Goal: Find specific page/section: Find specific page/section

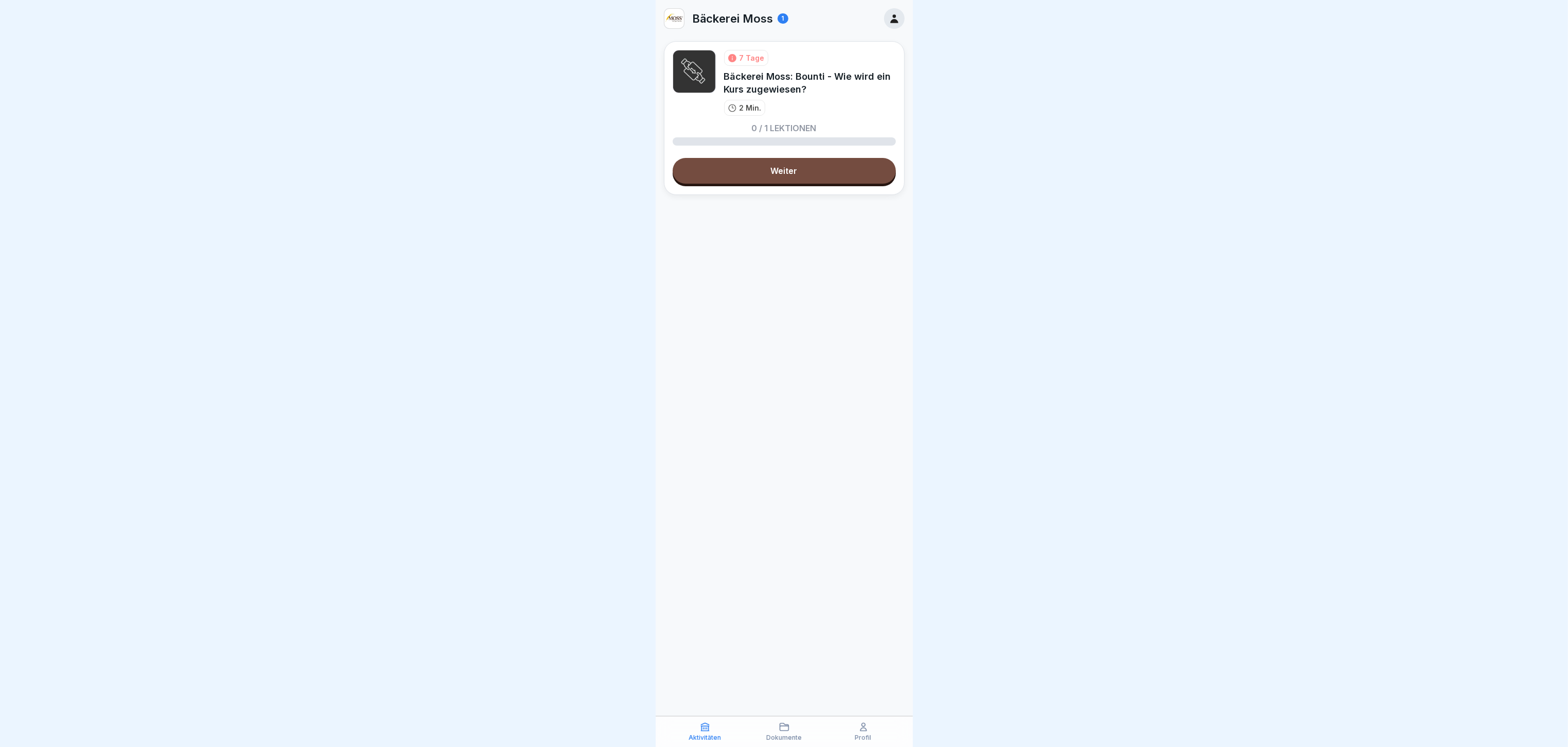
click at [785, 734] on p "Dokumente" at bounding box center [784, 737] width 36 height 7
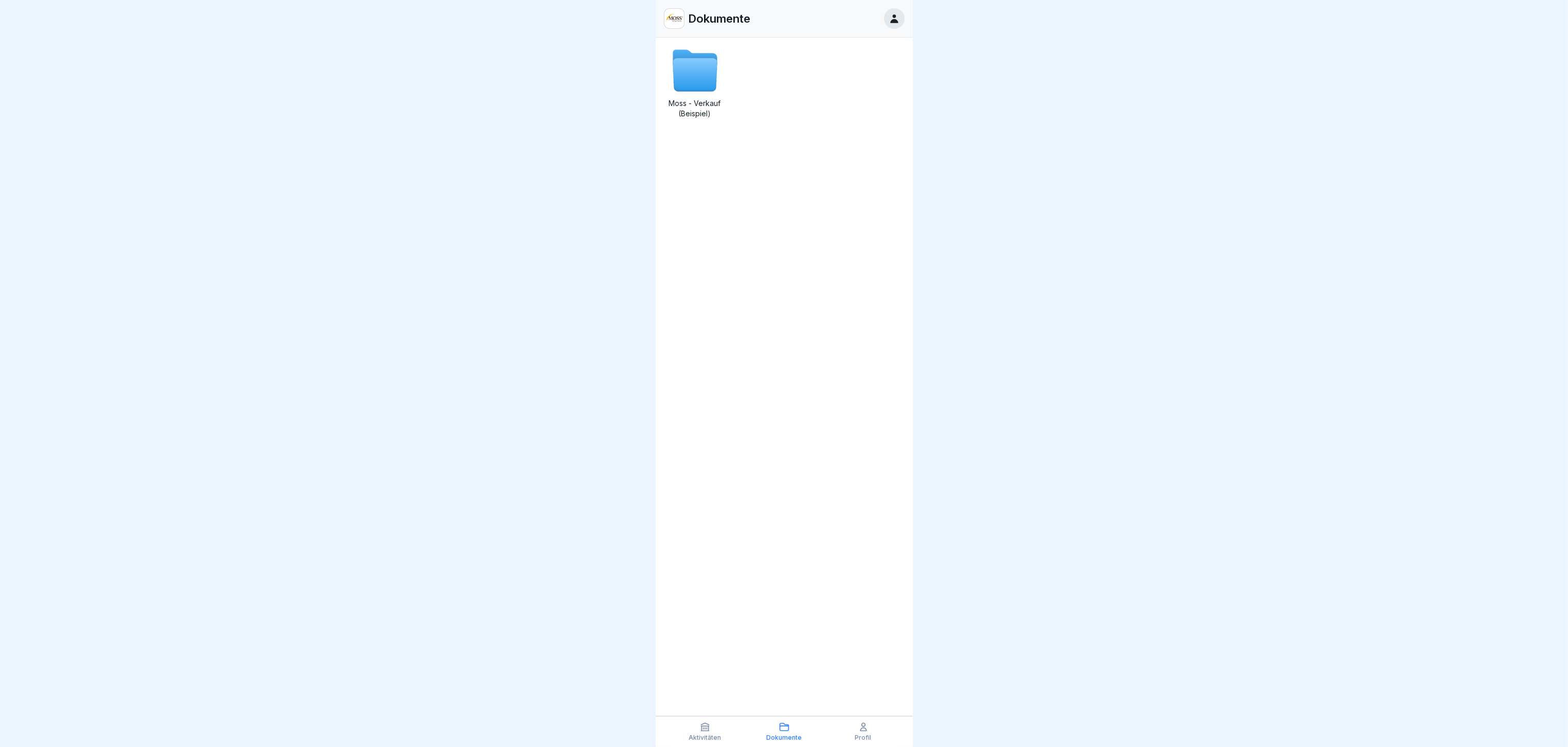
click at [725, 728] on div "Aktivitäten" at bounding box center [705, 731] width 74 height 20
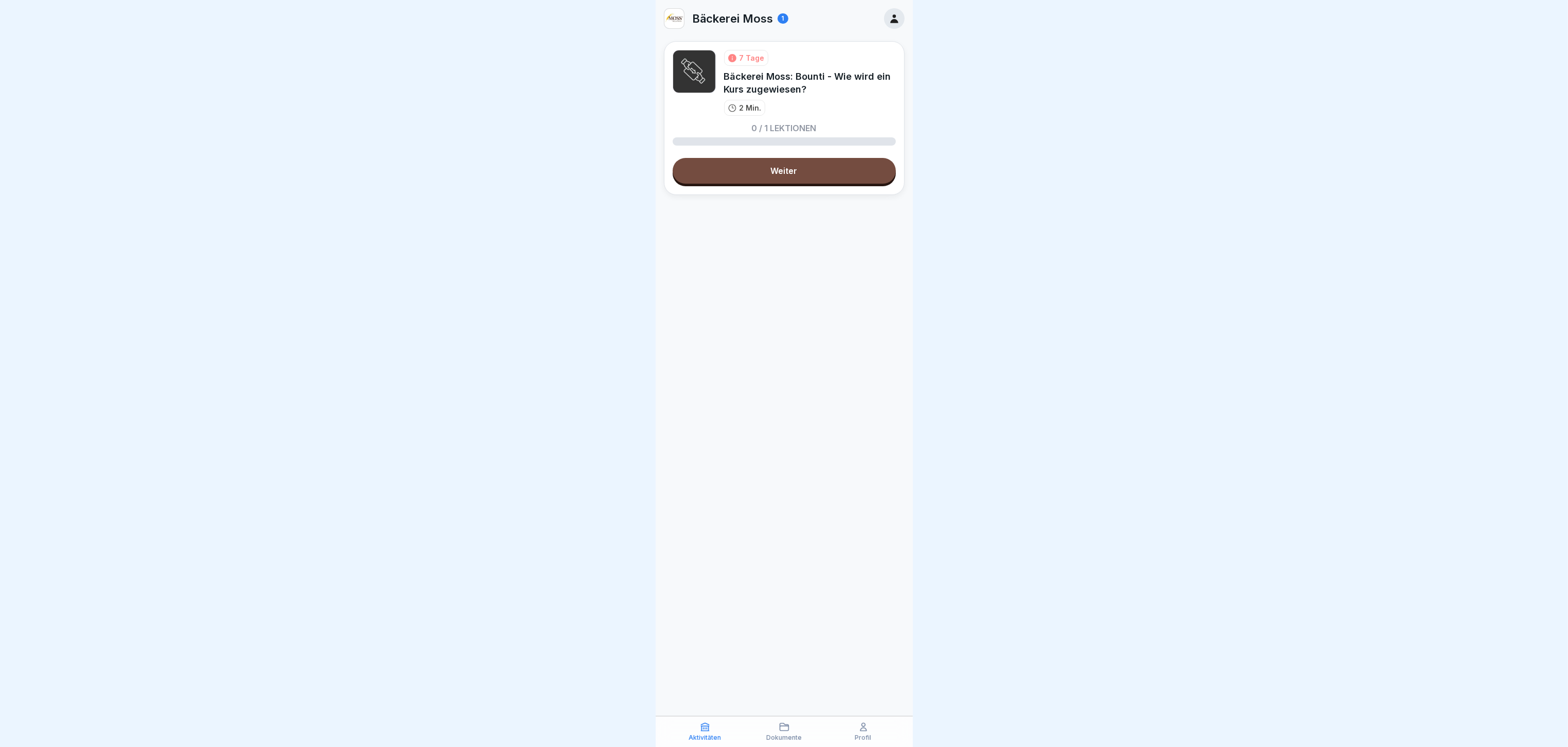
click at [856, 737] on p "Profil" at bounding box center [863, 737] width 16 height 7
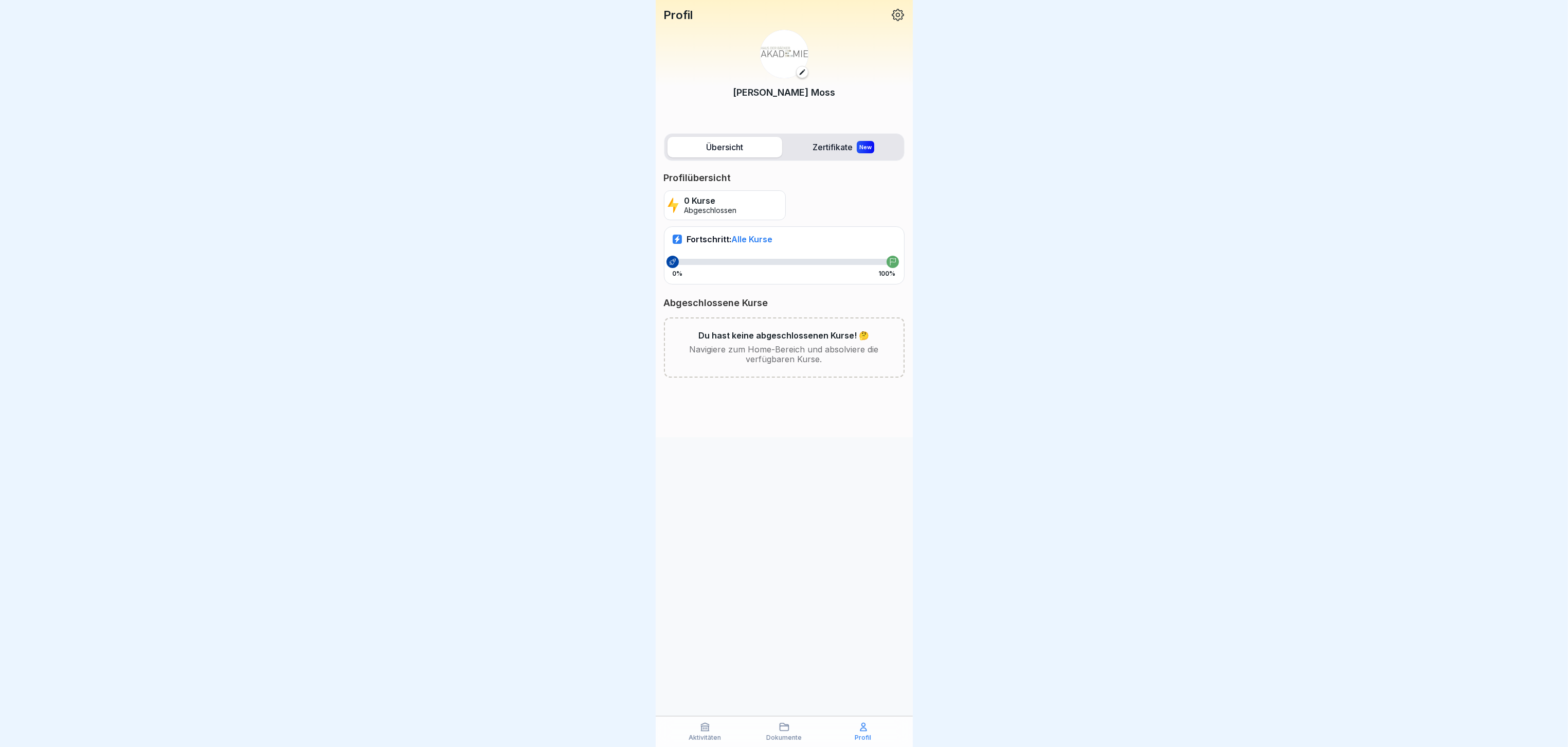
click at [791, 730] on div "Dokumente" at bounding box center [784, 731] width 74 height 20
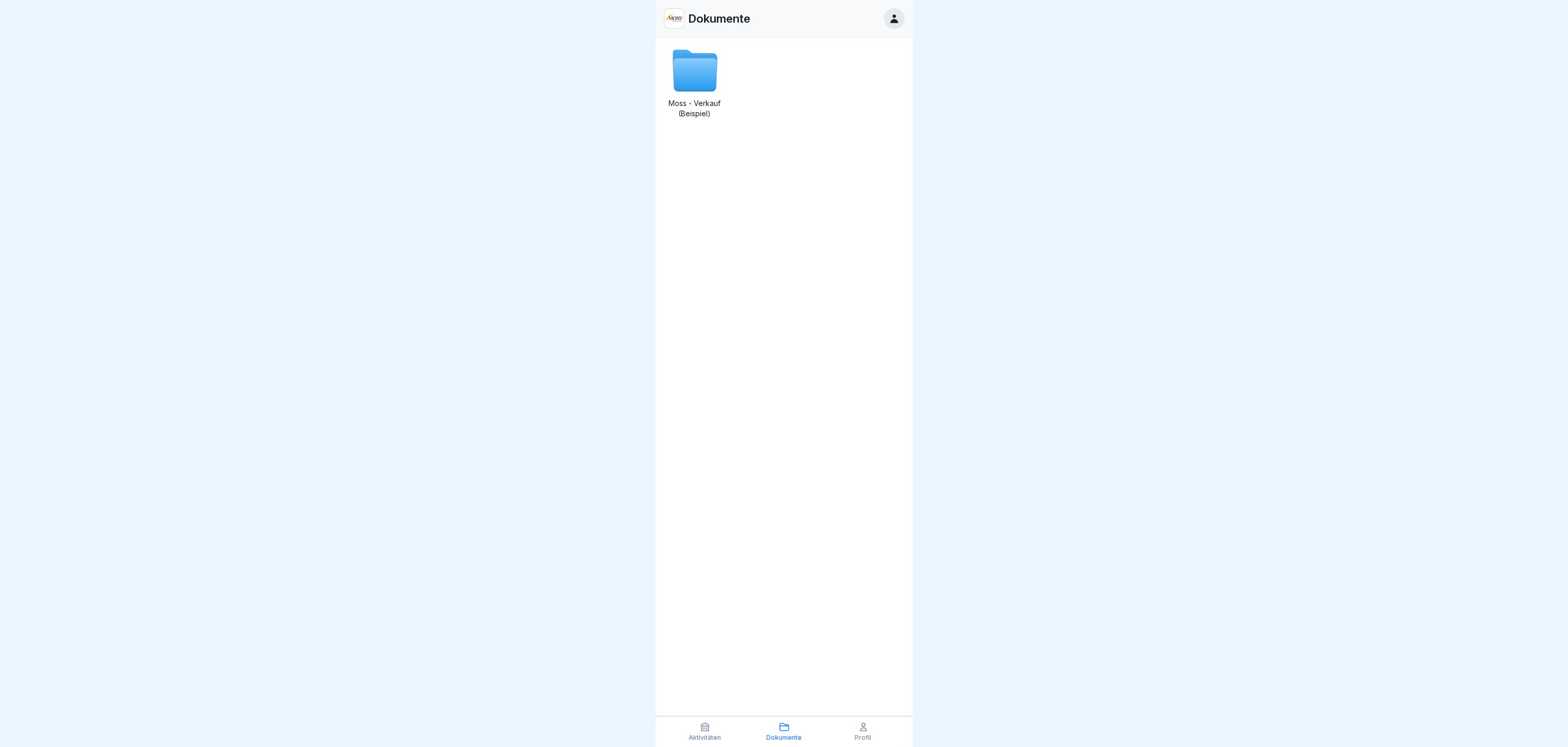
click at [706, 723] on icon at bounding box center [705, 727] width 11 height 11
